Goal: Information Seeking & Learning: Learn about a topic

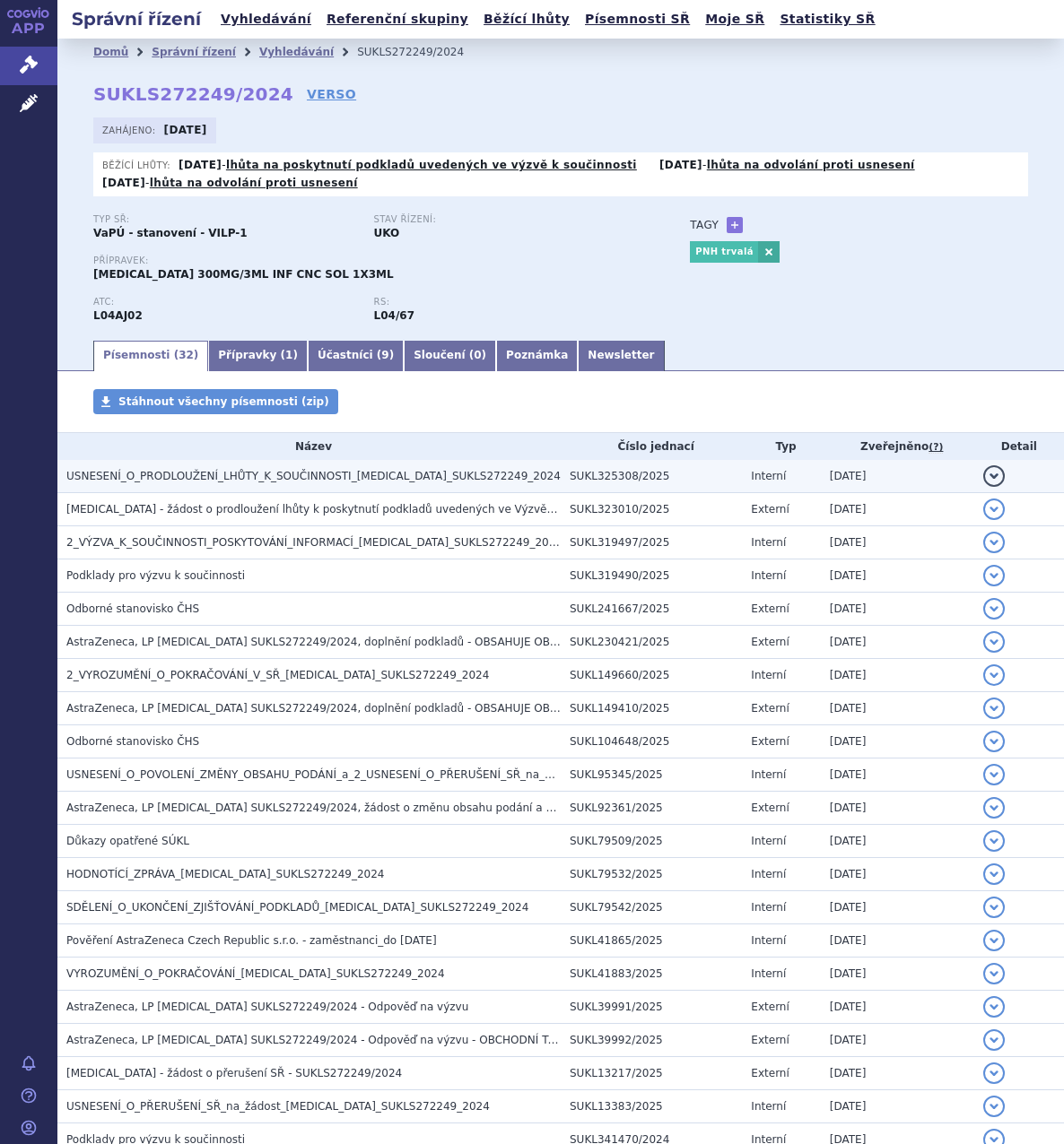
click at [270, 478] on span "USNESENÍ_O_PRODLOUŽENÍ_LHŮTY_K_SOUČINNOSTI_ULTOMIRIS_SUKLS272249_2024" at bounding box center [313, 477] width 494 height 13
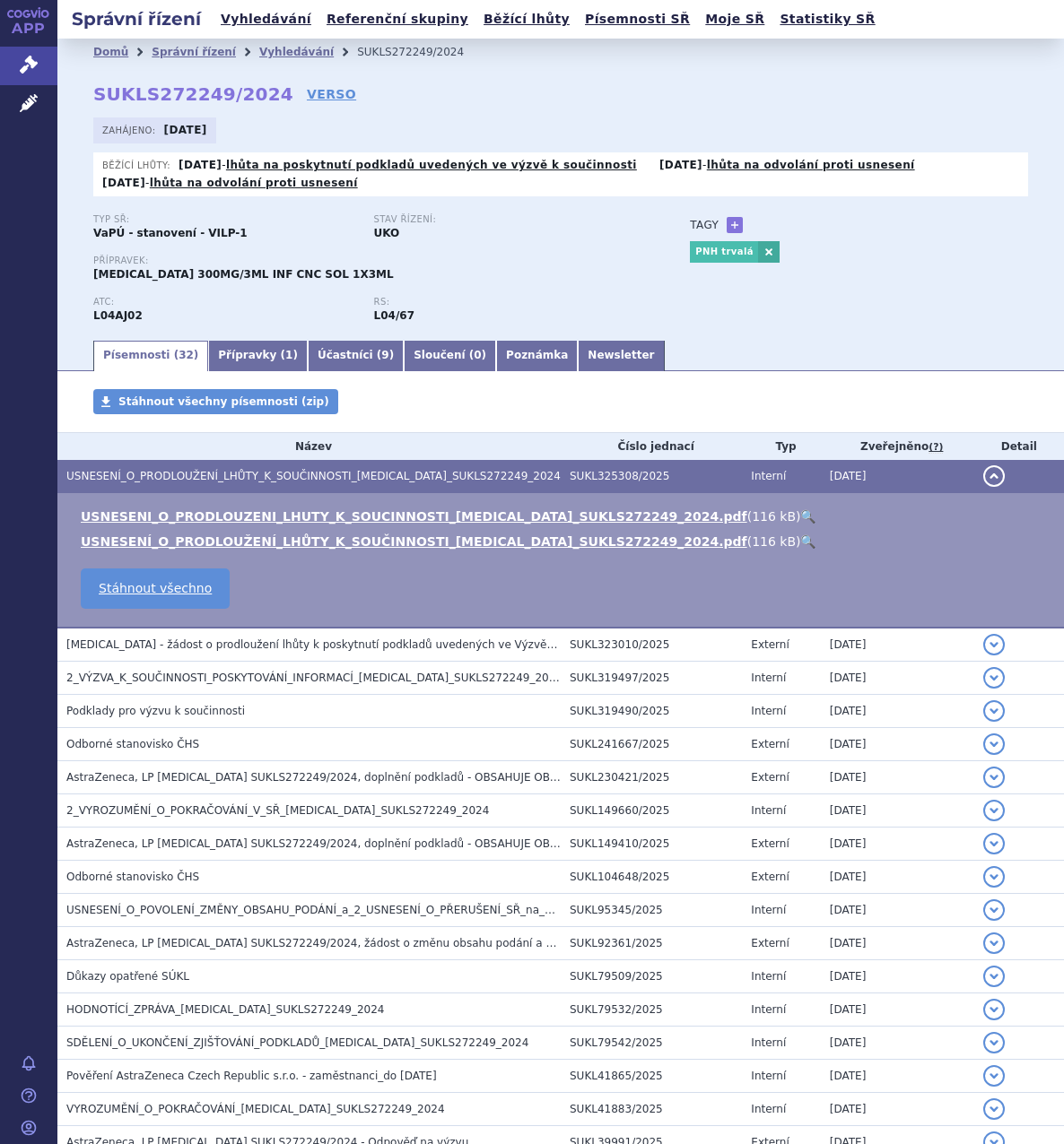
click at [800, 511] on link "🔍" at bounding box center [808, 517] width 16 height 15
click at [25, 74] on icon at bounding box center [28, 64] width 18 height 18
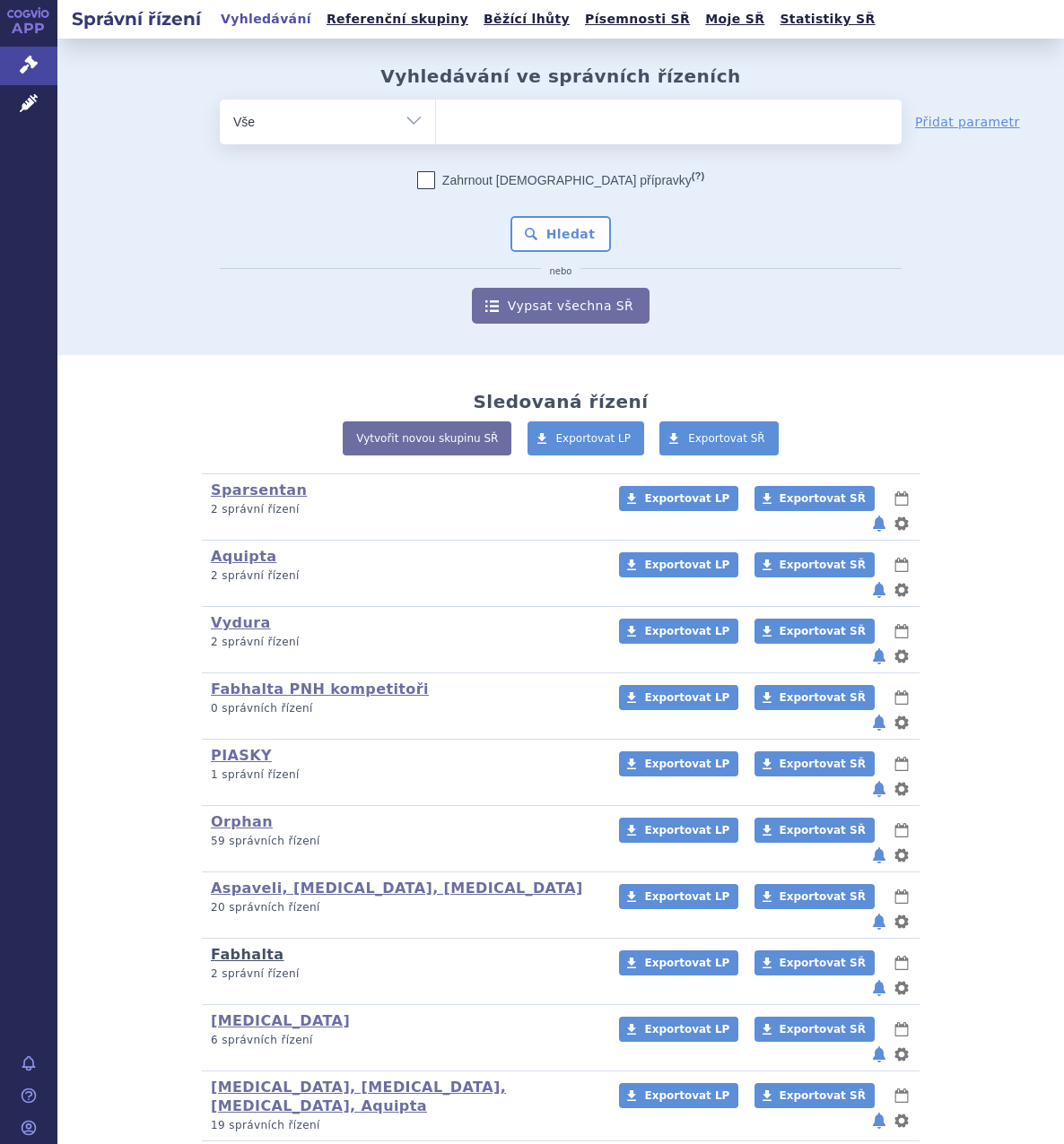
click at [253, 946] on link "Fabhalta" at bounding box center [248, 954] width 74 height 17
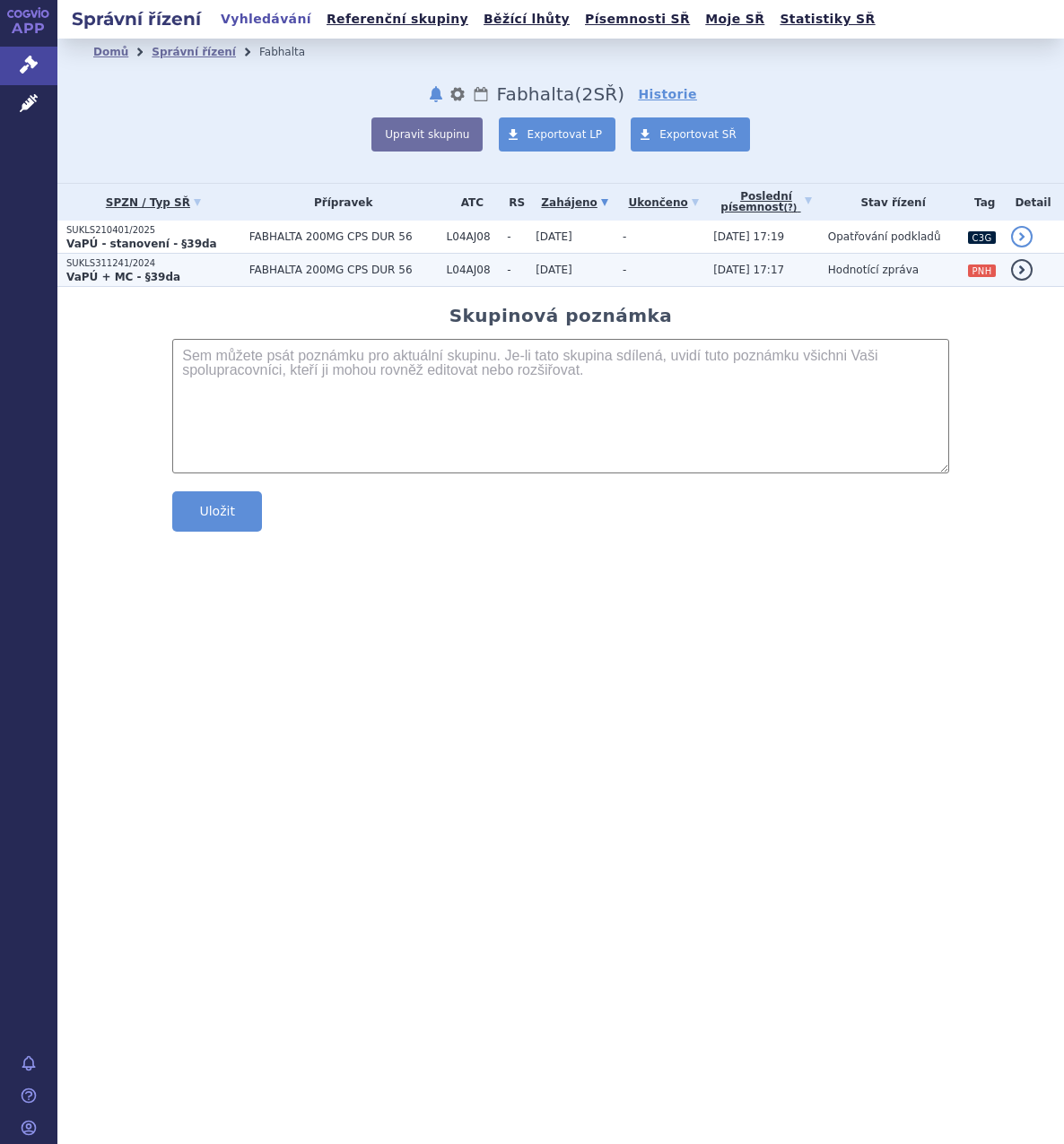
click at [272, 263] on td "FABHALTA 200MG CPS DUR 56" at bounding box center [339, 270] width 197 height 33
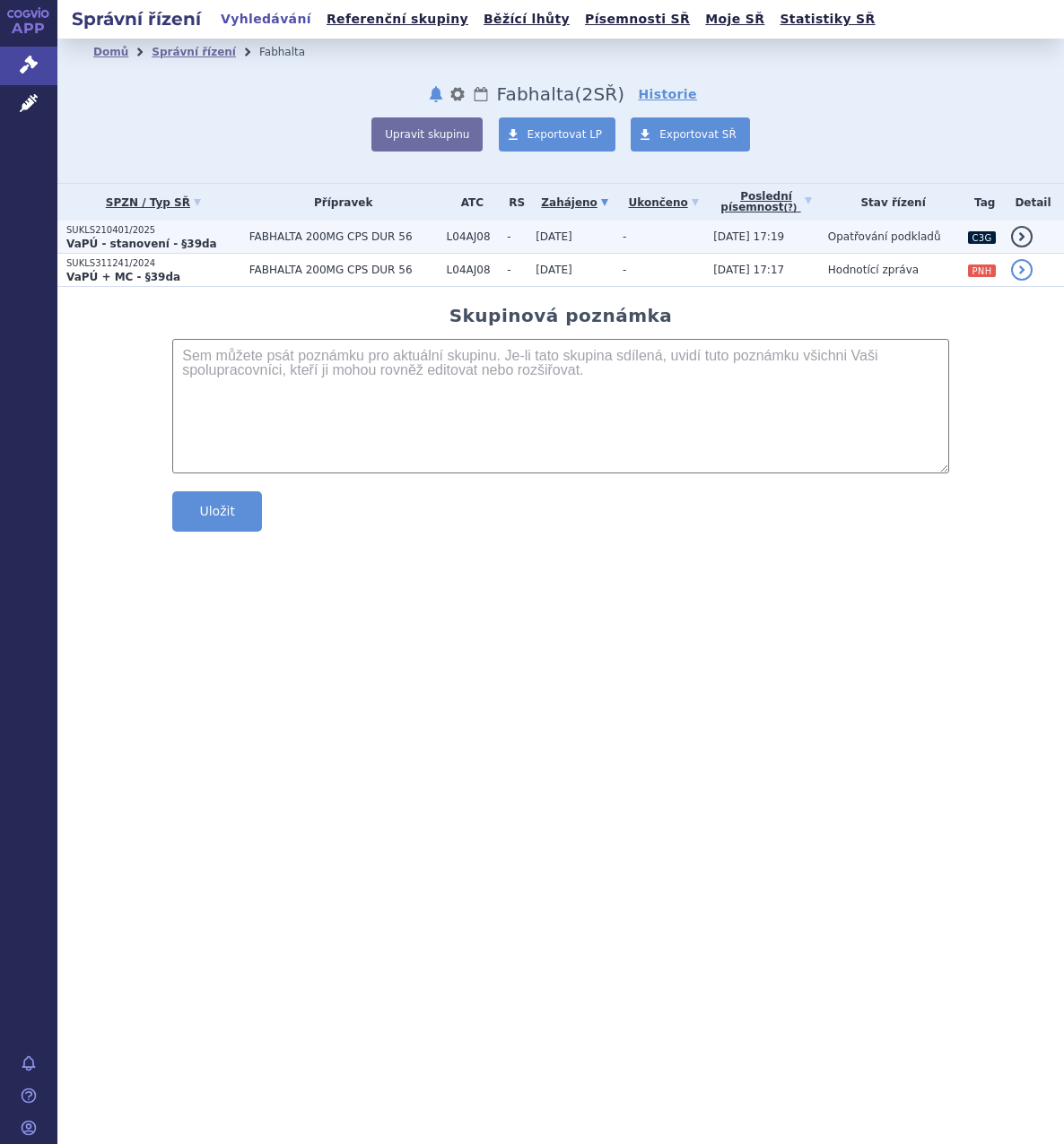
click at [346, 241] on span "FABHALTA 200MG CPS DUR 56" at bounding box center [343, 237] width 188 height 13
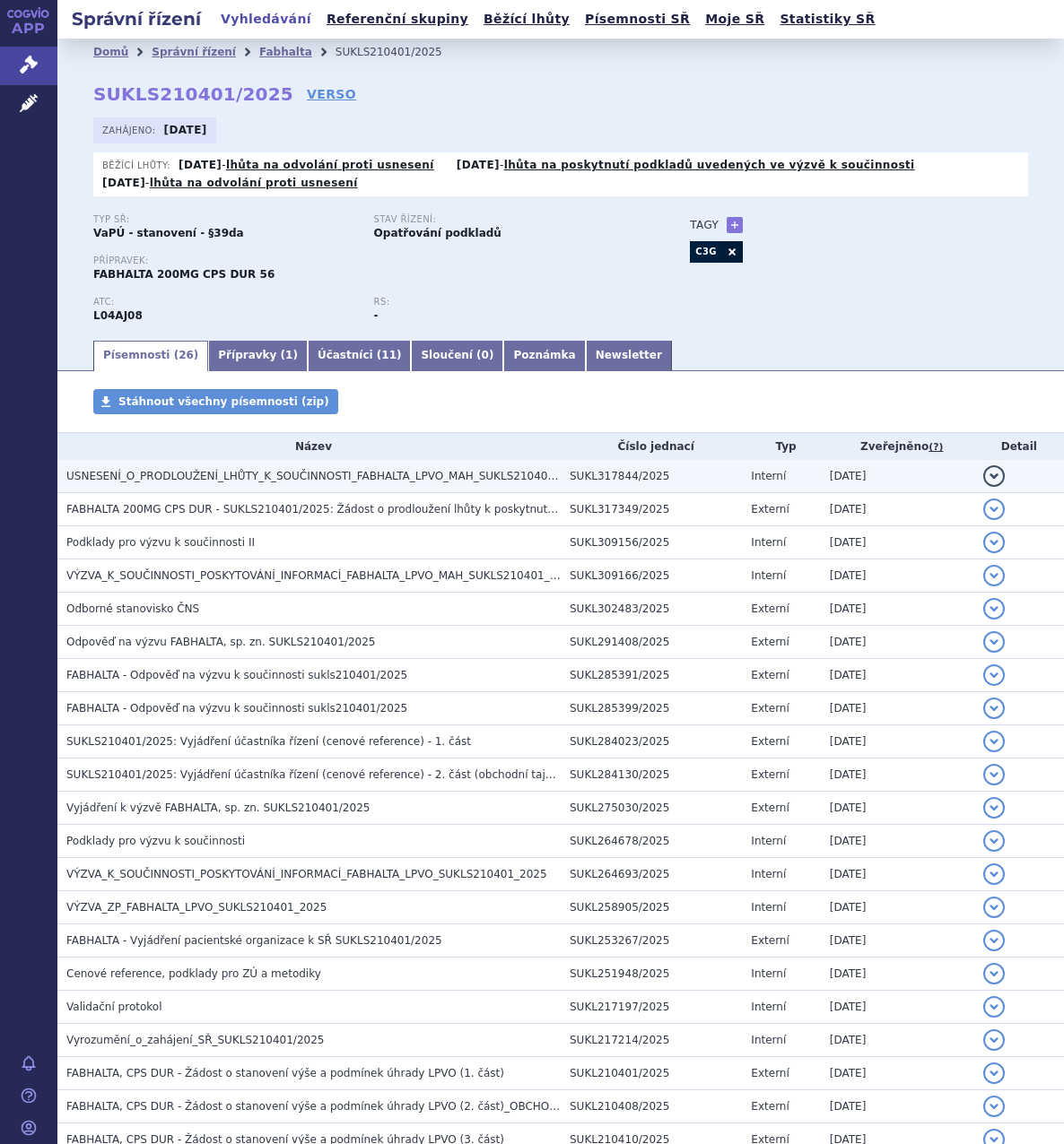
click at [498, 478] on span "USNESENÍ_O_PRODLOUŽENÍ_LHŮTY_K_SOUČINNOSTI_FABHALTA_LPVO_MAH_SUKLS210401_2025" at bounding box center [326, 477] width 521 height 13
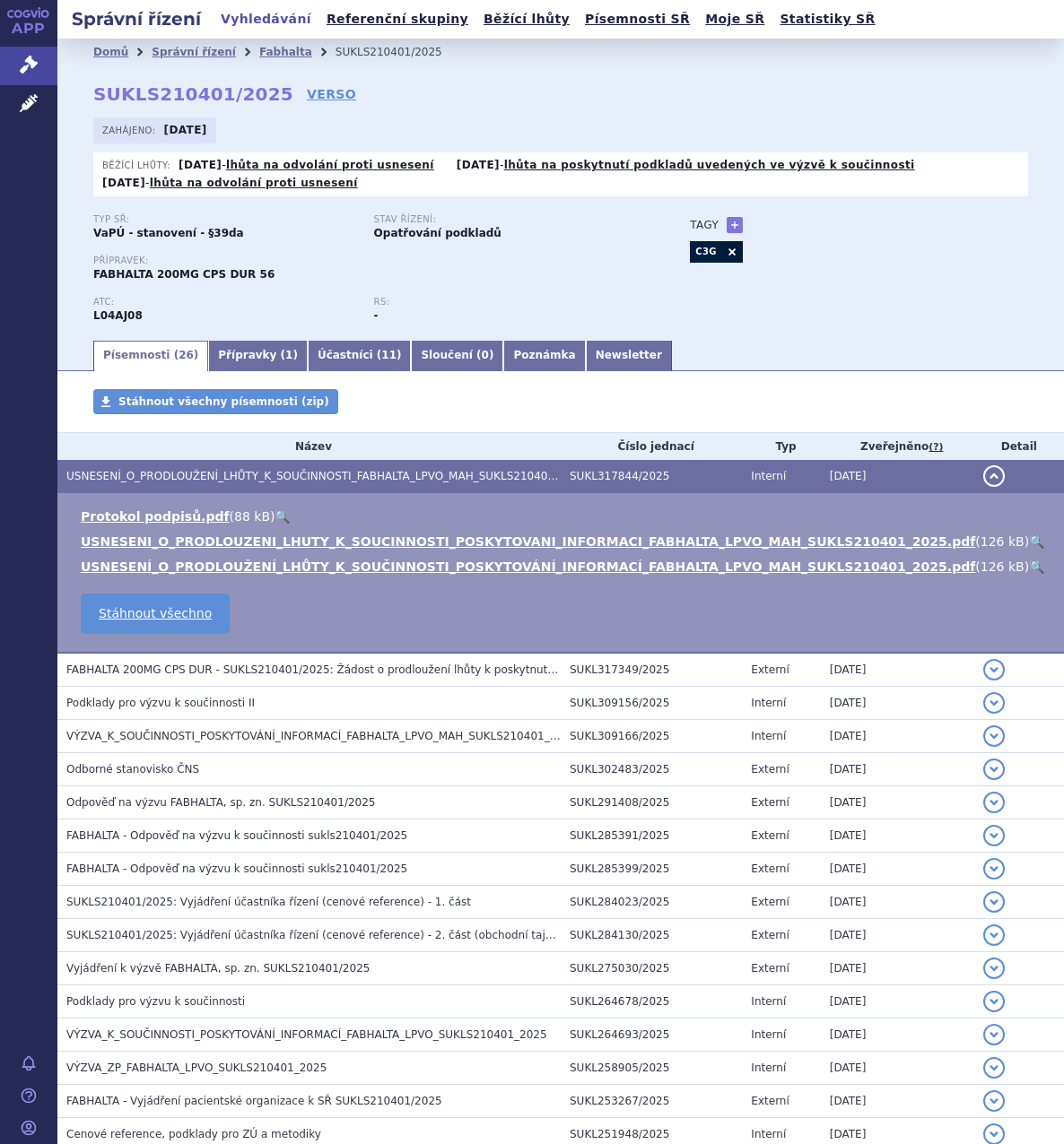
click at [1029, 542] on link "🔍" at bounding box center [1036, 542] width 16 height 15
